Goal: Check status: Check status

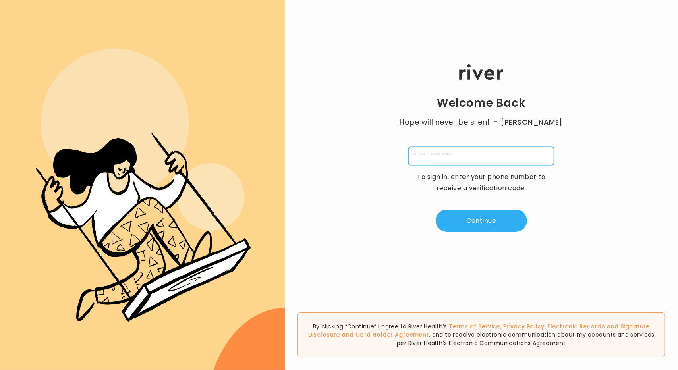
click at [482, 159] on input "tel" at bounding box center [482, 156] width 146 height 18
click at [455, 161] on input "tel" at bounding box center [482, 156] width 146 height 18
type input "**********"
drag, startPoint x: 476, startPoint y: 155, endPoint x: 343, endPoint y: 144, distance: 133.1
click at [343, 144] on div "**********" at bounding box center [481, 148] width 393 height 222
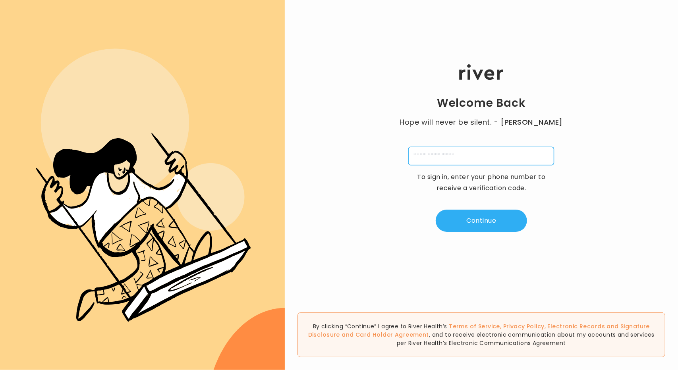
click at [469, 154] on input "tel" at bounding box center [482, 156] width 146 height 18
type input "**********"
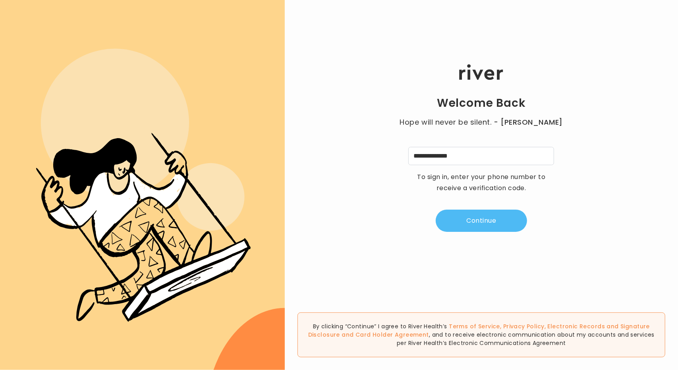
click at [491, 217] on button "Continue" at bounding box center [481, 221] width 91 height 22
type input "*"
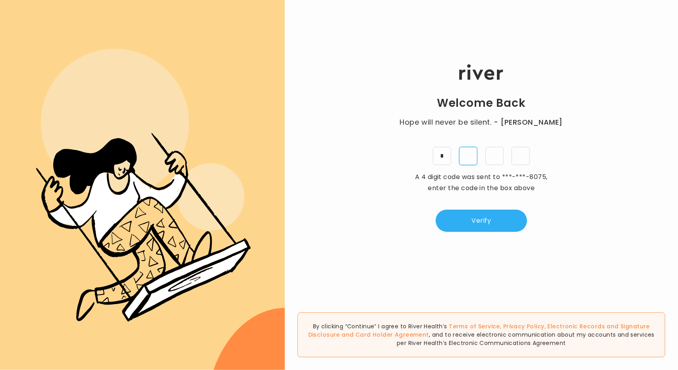
type input "*"
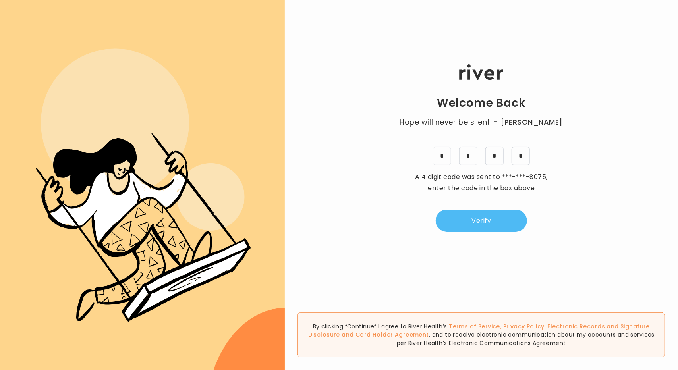
click at [481, 211] on button "Verify" at bounding box center [481, 221] width 91 height 22
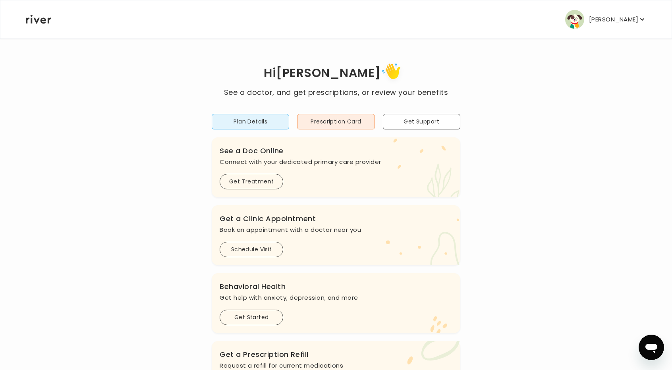
click at [621, 25] on button "[PERSON_NAME]" at bounding box center [606, 19] width 81 height 19
click at [472, 53] on div "Hi [PERSON_NAME] See a doctor, and get prescriptions, or review your benefits P…" at bounding box center [336, 264] width 622 height 453
click at [625, 24] on p "[PERSON_NAME]" at bounding box center [613, 19] width 49 height 11
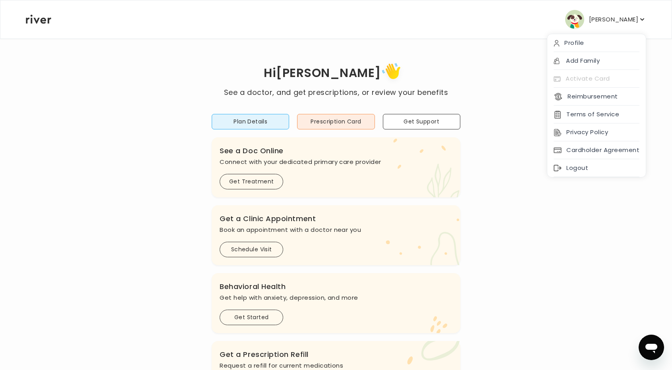
click at [598, 264] on div "Hi [PERSON_NAME] See a doctor, and get prescriptions, or review your benefits P…" at bounding box center [336, 264] width 622 height 409
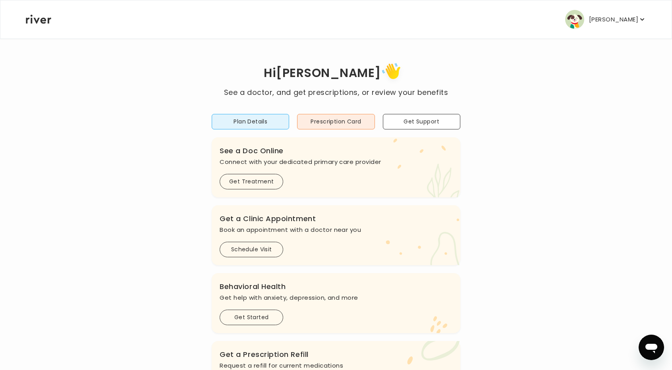
click at [609, 21] on p "[PERSON_NAME]" at bounding box center [613, 19] width 49 height 11
